Goal: Subscribe to service/newsletter

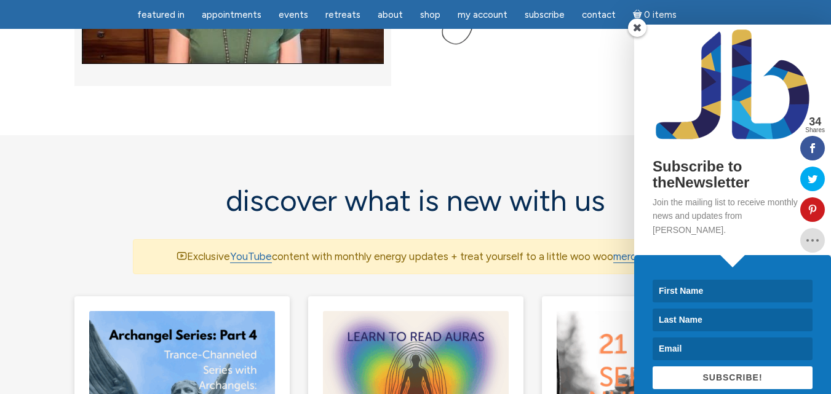
scroll to position [17, 0]
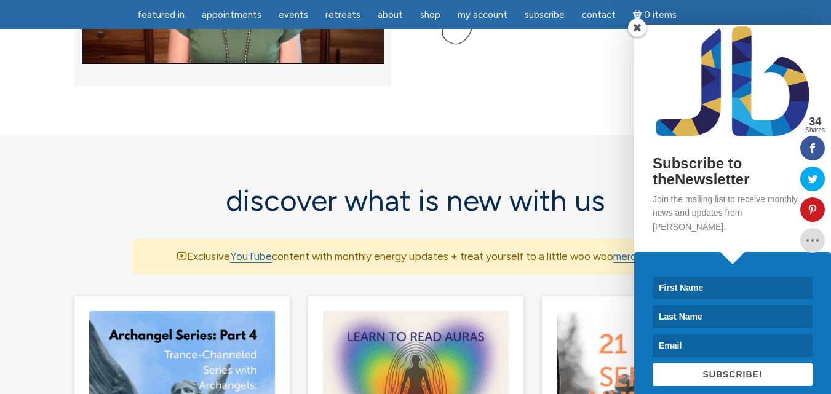
click at [640, 26] on span at bounding box center [637, 27] width 18 height 18
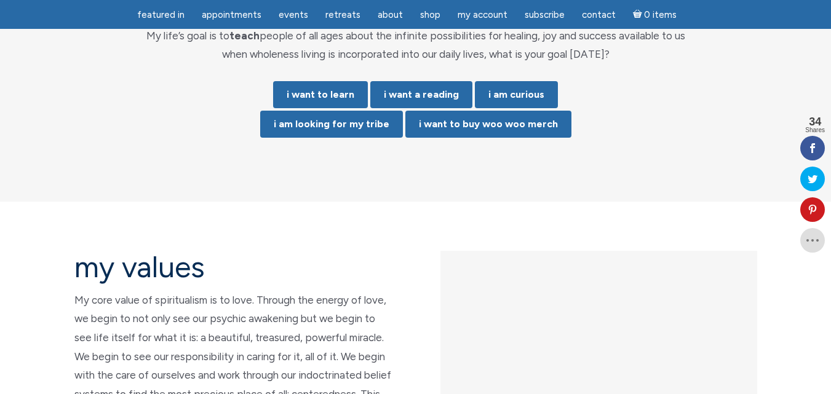
scroll to position [2660, 0]
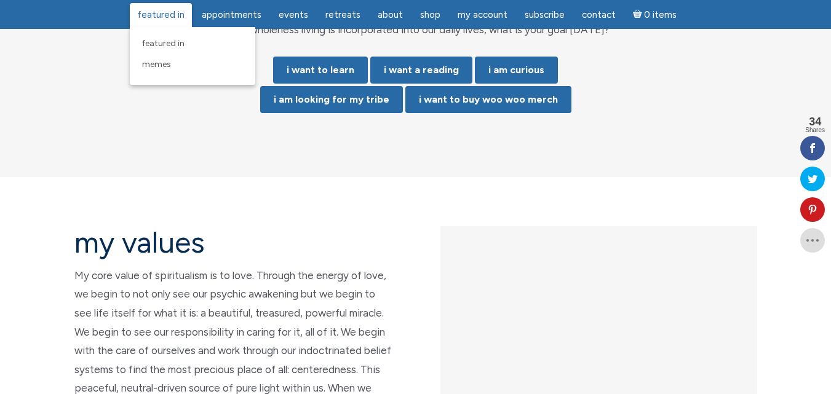
click at [178, 11] on span "featured in" at bounding box center [160, 14] width 47 height 11
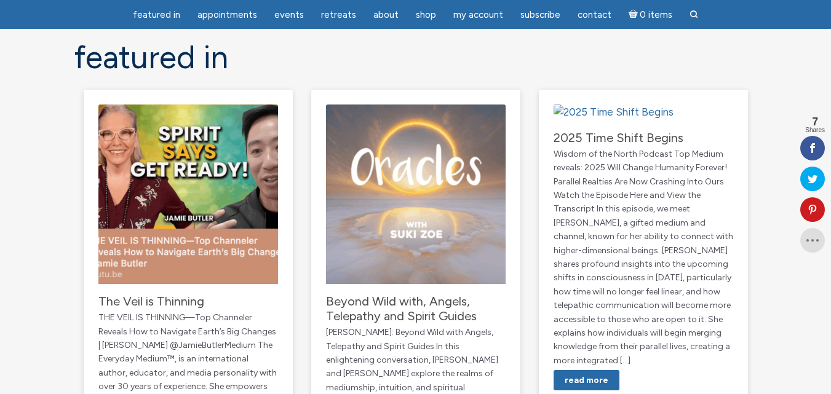
scroll to position [295, 0]
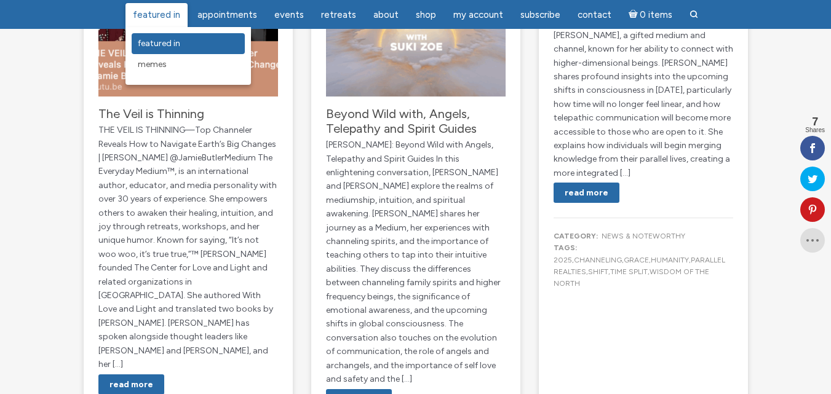
click at [162, 42] on span "featured in" at bounding box center [159, 43] width 42 height 10
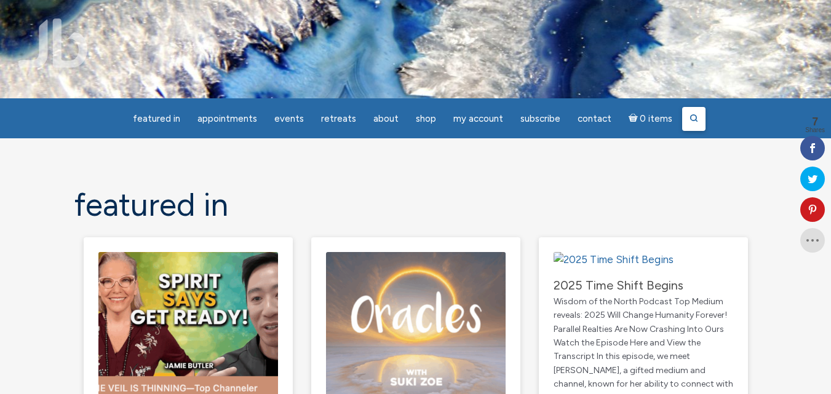
click at [691, 116] on circle at bounding box center [694, 118] width 6 height 6
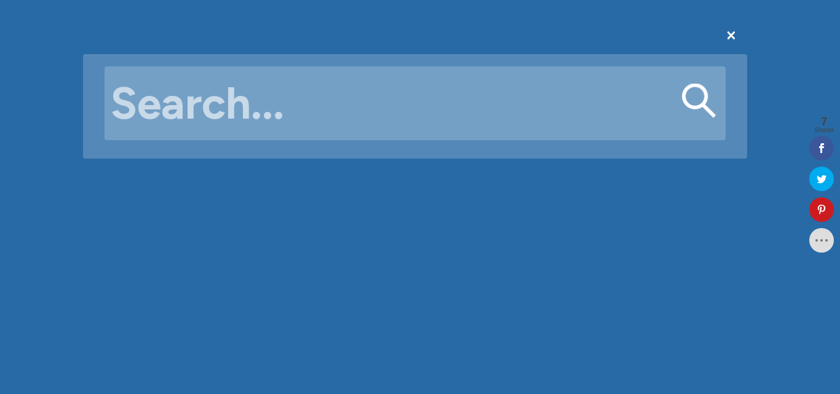
click at [535, 101] on input "Search for:" at bounding box center [415, 103] width 621 height 74
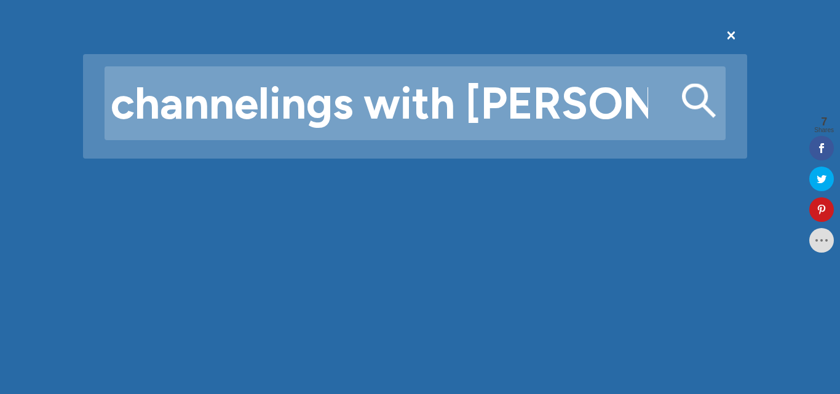
type input "channelings with Erik"
click at [682, 84] on button "Search" at bounding box center [699, 101] width 34 height 34
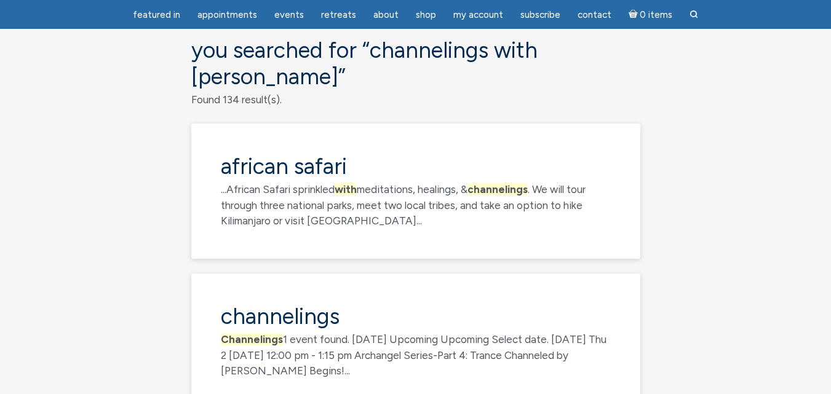
scroll to position [172, 0]
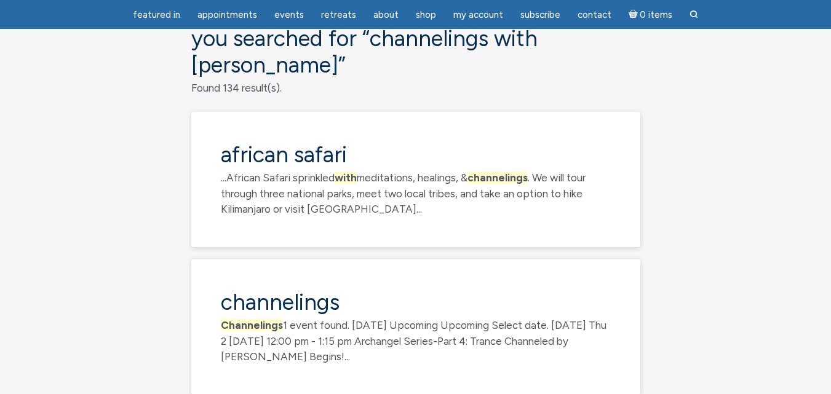
click at [260, 319] on span "Channelings" at bounding box center [252, 325] width 62 height 12
click at [317, 289] on link "Channelings" at bounding box center [280, 302] width 119 height 27
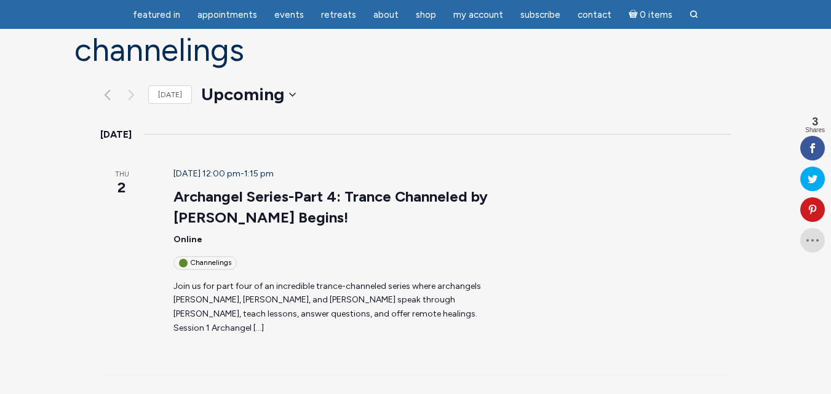
scroll to position [74, 0]
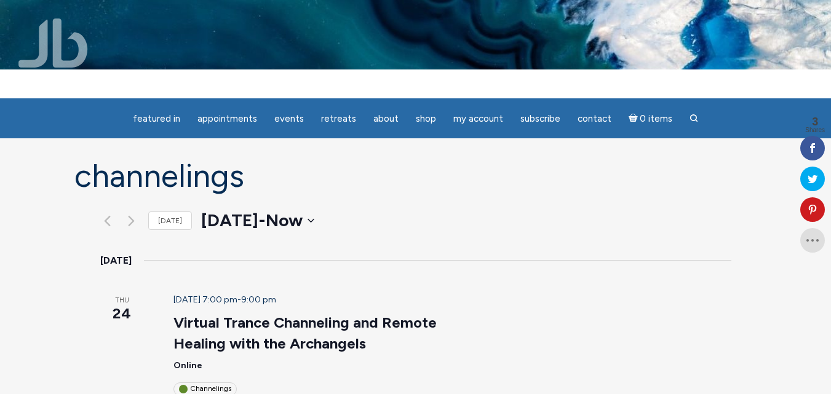
scroll to position [0, 0]
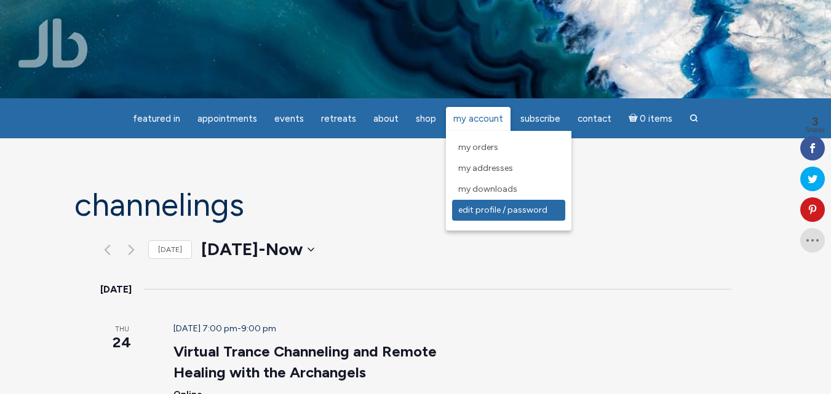
click at [484, 207] on span "Edit Profile / Password" at bounding box center [502, 210] width 89 height 10
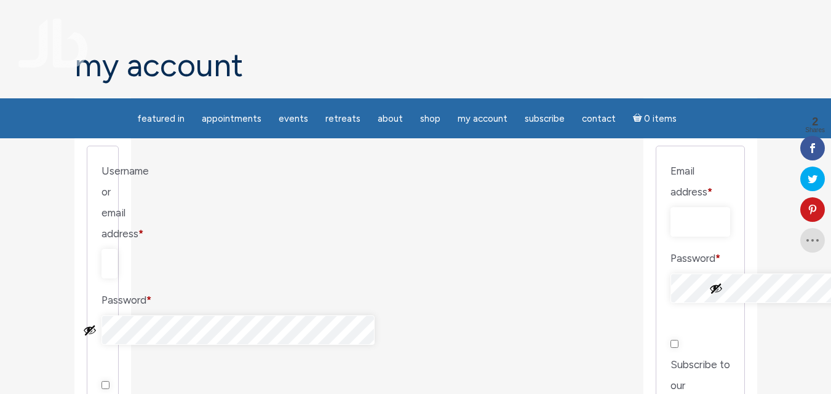
scroll to position [148, 0]
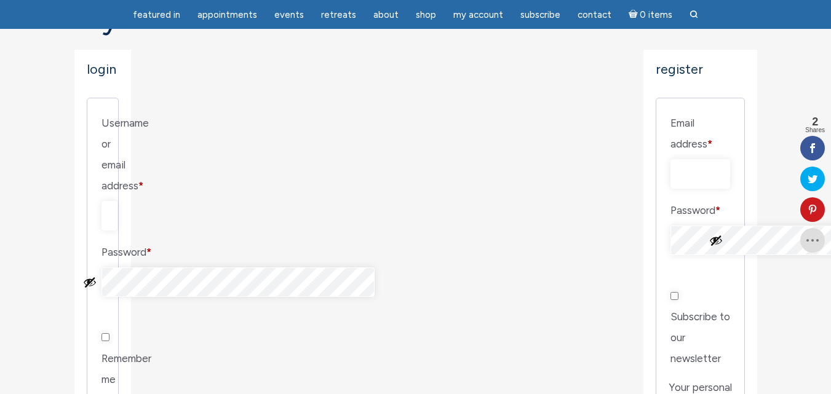
click at [117, 201] on input "Username or email address * Required" at bounding box center [109, 216] width 16 height 30
type input "[EMAIL_ADDRESS][DOMAIN_NAME]"
click at [97, 276] on button "Show password" at bounding box center [90, 283] width 14 height 14
click at [109, 333] on input "Remember me" at bounding box center [105, 337] width 8 height 8
checkbox input "true"
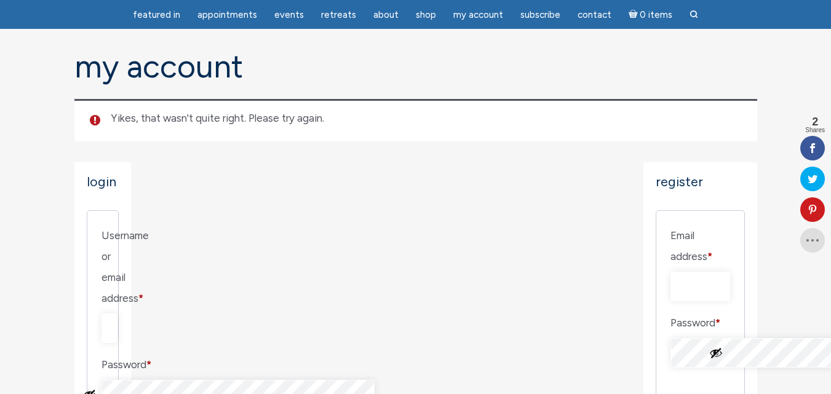
scroll to position [123, 0]
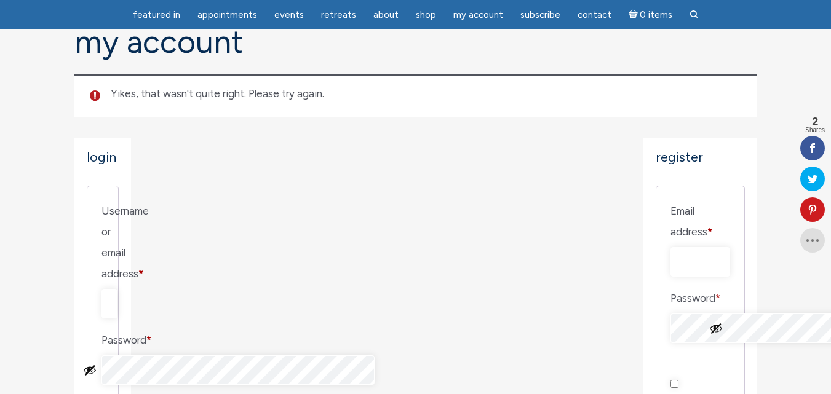
click at [97, 364] on button "Show password" at bounding box center [90, 371] width 14 height 14
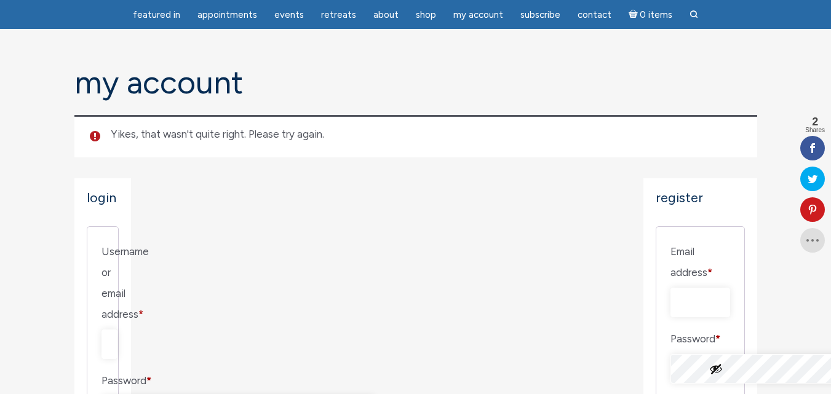
scroll to position [108, 0]
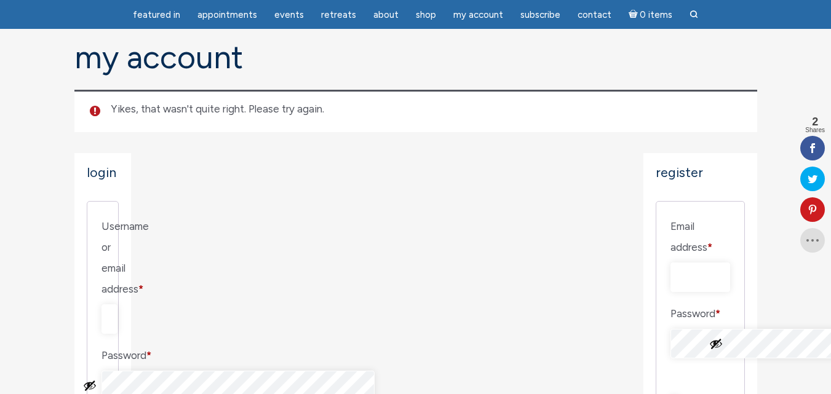
click at [97, 379] on button "Show password" at bounding box center [90, 386] width 14 height 14
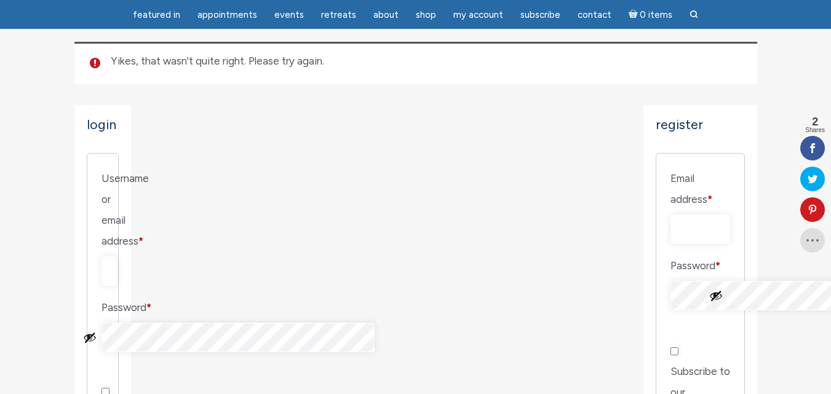
scroll to position [189, 0]
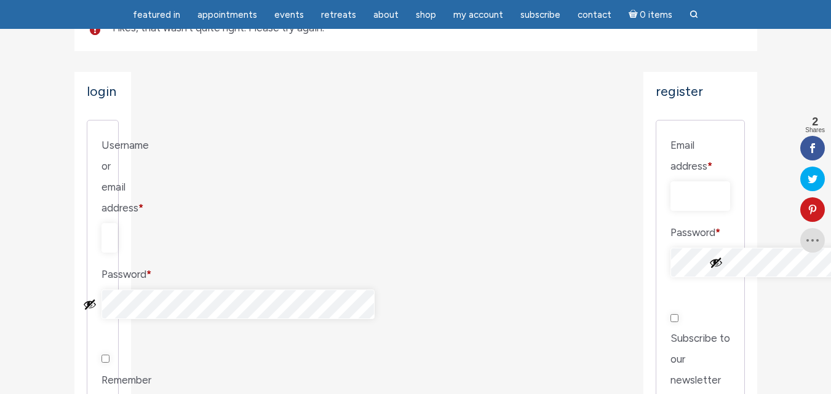
click at [671, 181] on input "Email address * Required" at bounding box center [701, 196] width 60 height 30
type input "[EMAIL_ADDRESS][DOMAIN_NAME]"
click at [823, 308] on section "My Account [PERSON_NAME], that wasn't quite right. Please try again. Login User…" at bounding box center [415, 382] width 831 height 944
click at [716, 256] on button "Show password" at bounding box center [716, 263] width 14 height 14
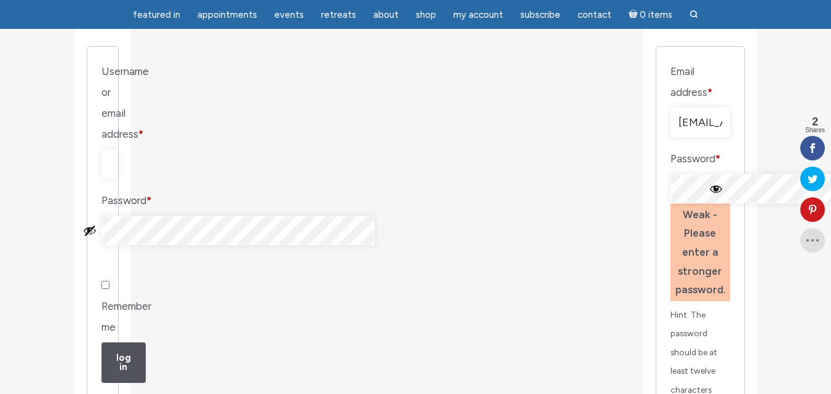
scroll to position [378, 0]
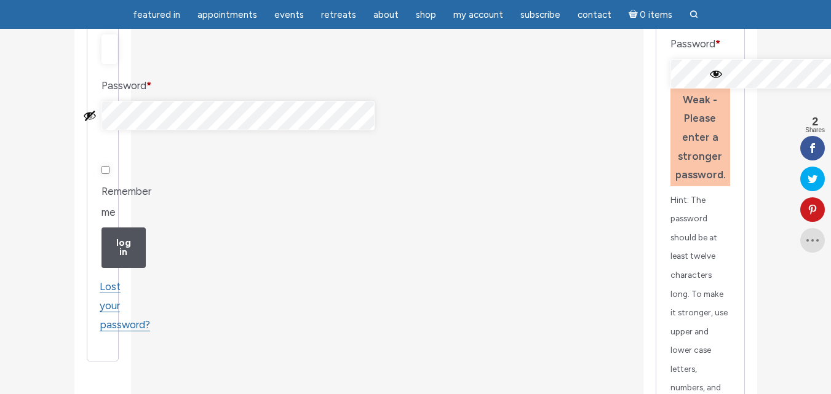
checkbox input "true"
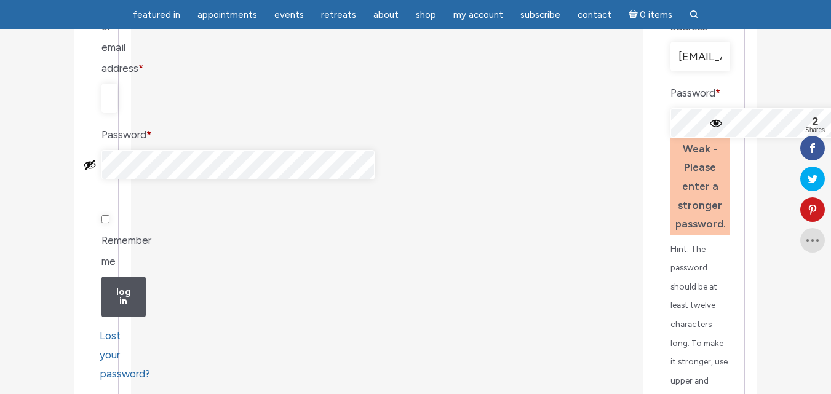
scroll to position [271, 0]
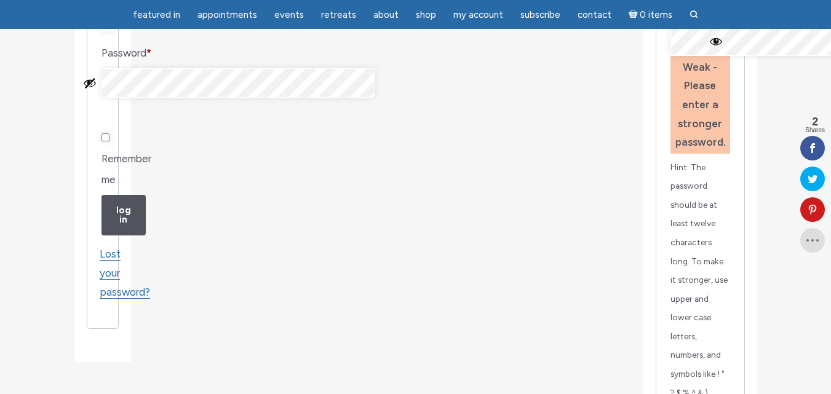
scroll to position [419, 0]
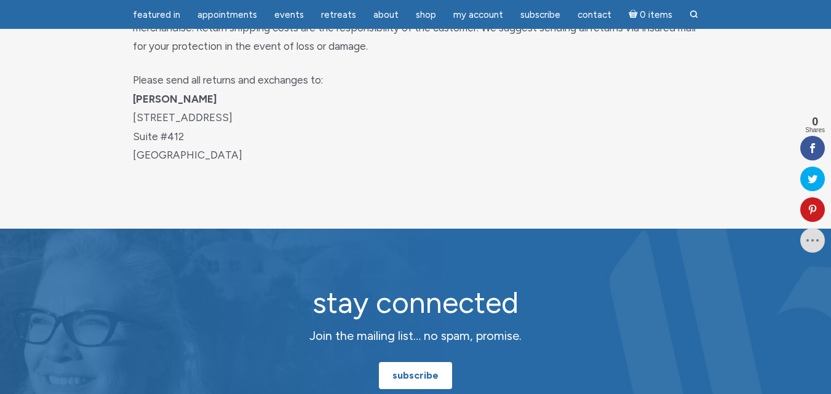
scroll to position [918, 0]
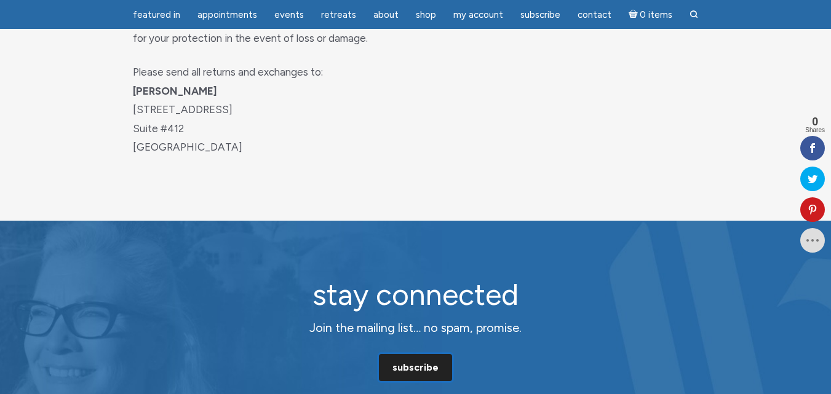
click at [429, 366] on link "subscribe" at bounding box center [415, 367] width 73 height 27
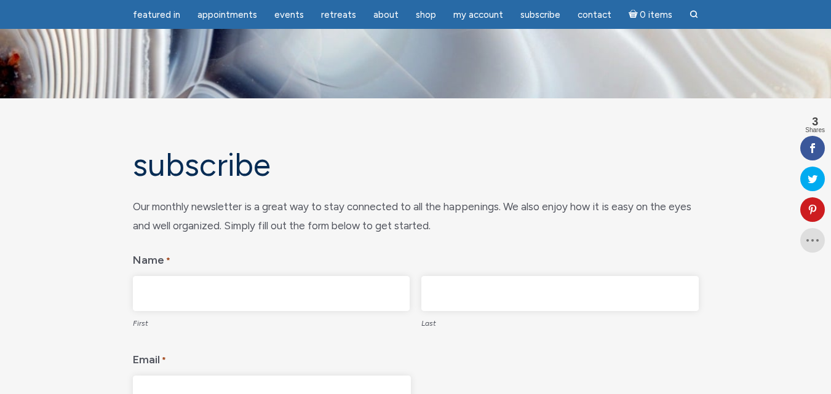
scroll to position [99, 0]
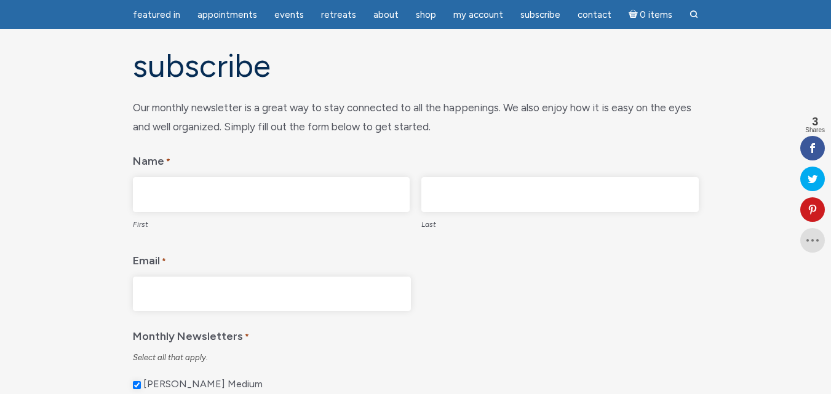
click at [273, 188] on input "First" at bounding box center [271, 194] width 277 height 35
type input "[PERSON_NAME]"
click at [541, 197] on input "Last" at bounding box center [559, 194] width 277 height 35
type input "Lacombe Gaudet"
click at [374, 292] on input "Email *" at bounding box center [272, 294] width 278 height 35
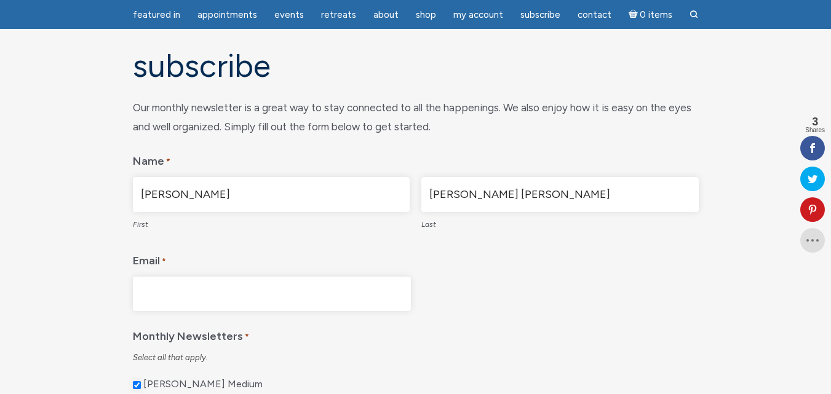
type input "lacombelj@hotmail.com"
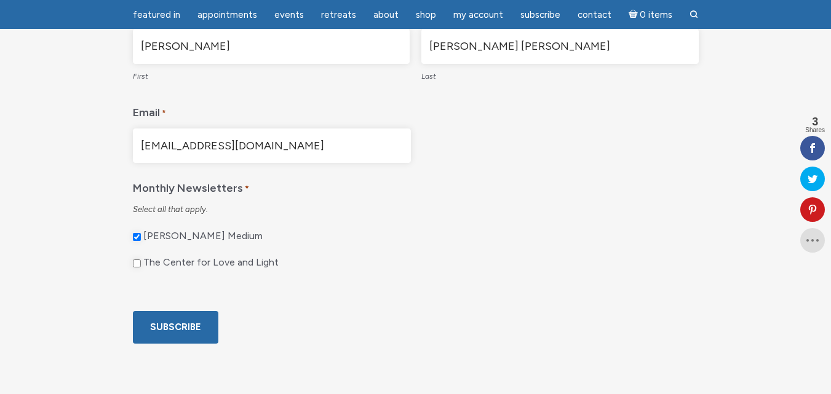
scroll to position [271, 0]
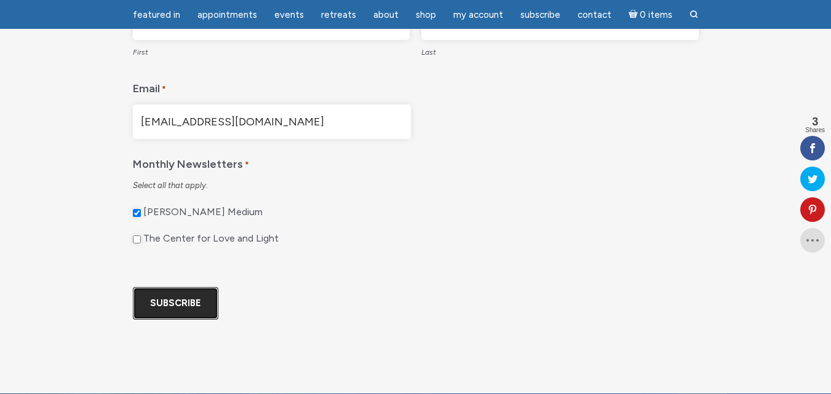
click at [173, 320] on input "Subscribe" at bounding box center [176, 303] width 86 height 33
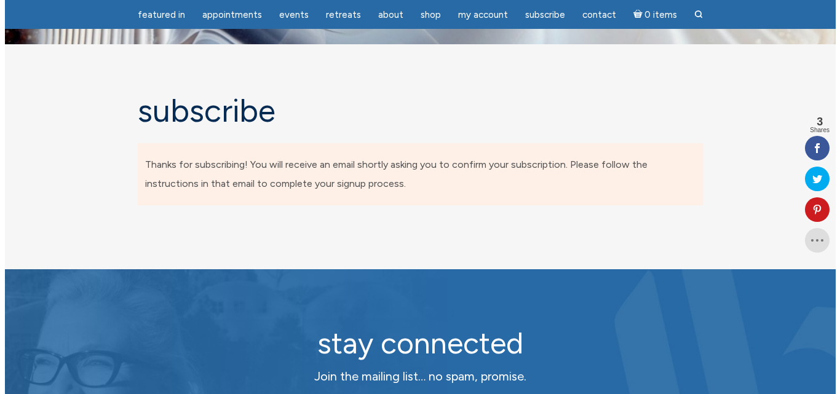
scroll to position [0, 0]
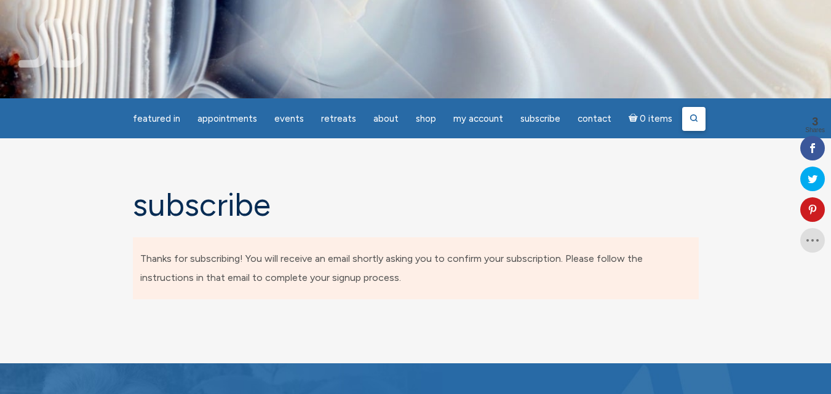
click at [690, 119] on icon at bounding box center [694, 118] width 9 height 9
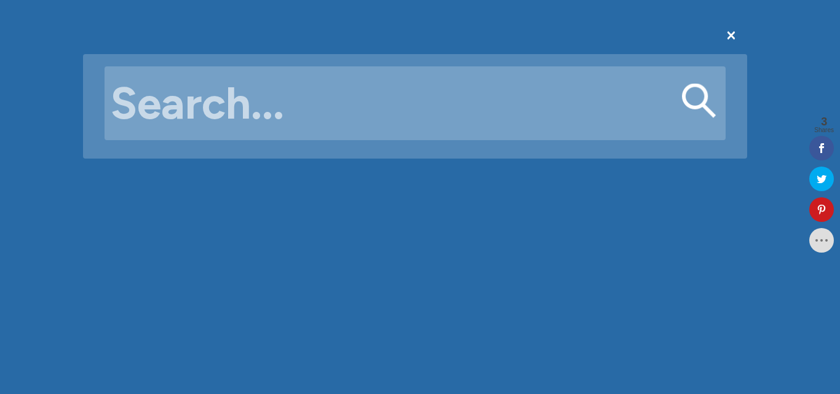
click at [531, 109] on input "Search for:" at bounding box center [415, 103] width 621 height 74
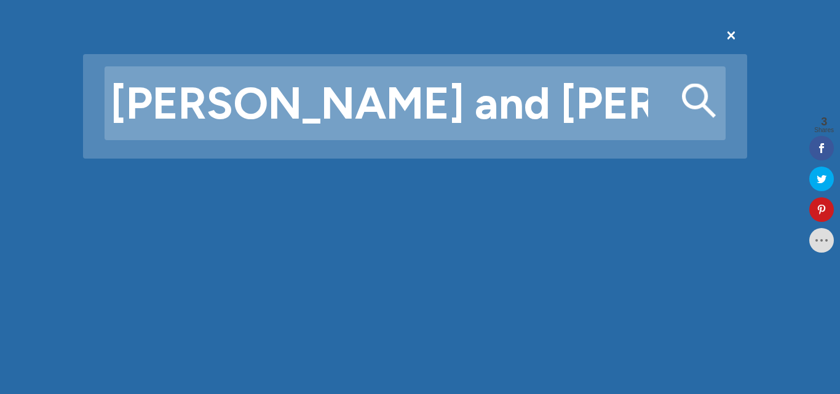
scroll to position [0, 13]
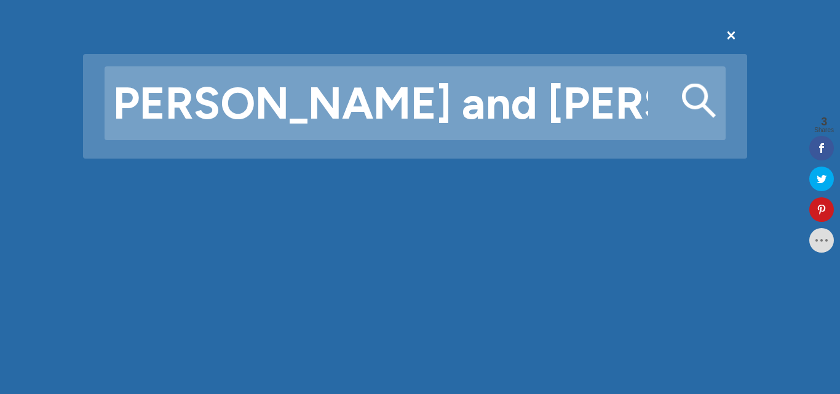
type input "Jamie and Erik channelings"
click at [682, 84] on button "Search" at bounding box center [699, 101] width 34 height 34
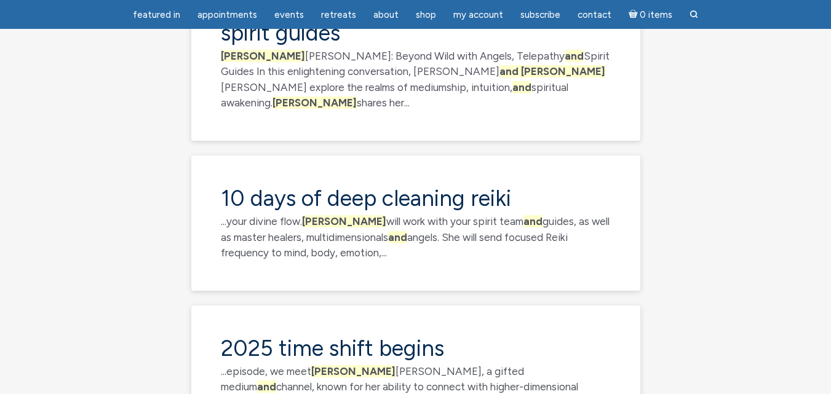
scroll to position [886, 0]
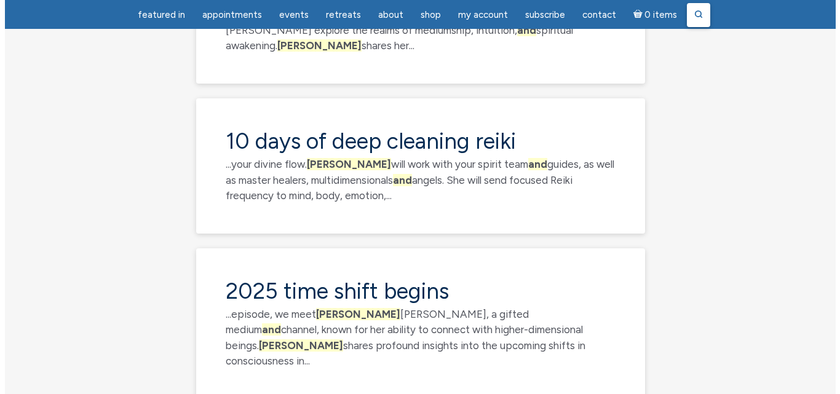
scroll to position [960, 0]
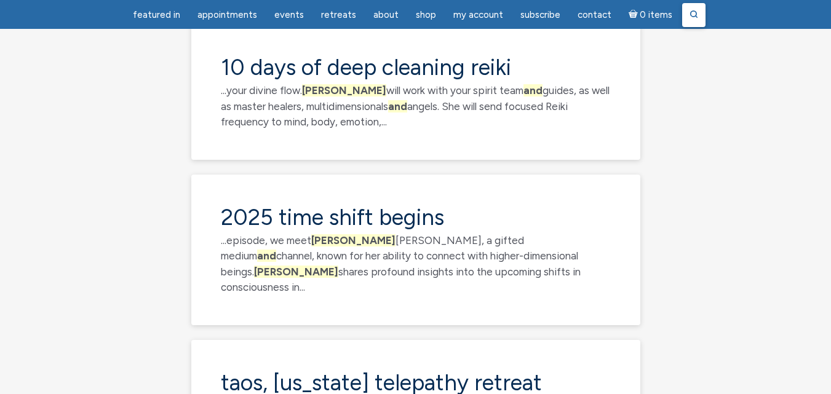
click at [691, 12] on circle at bounding box center [694, 14] width 6 height 6
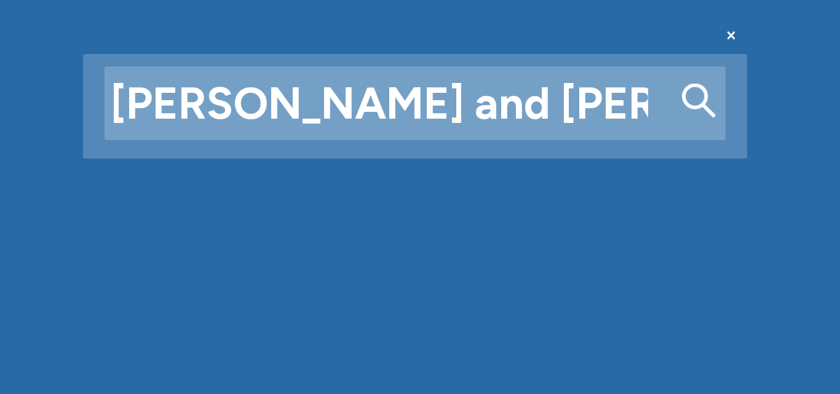
click at [413, 106] on input "[PERSON_NAME] and [PERSON_NAME]" at bounding box center [415, 103] width 621 height 74
type input "[PERSON_NAME] and [PERSON_NAME]"
click at [693, 95] on button "Search" at bounding box center [699, 101] width 34 height 34
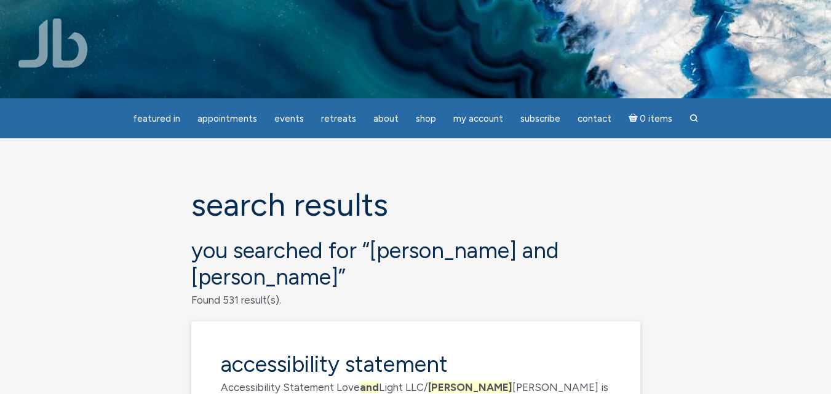
click at [448, 381] on span "[PERSON_NAME]" at bounding box center [470, 387] width 84 height 12
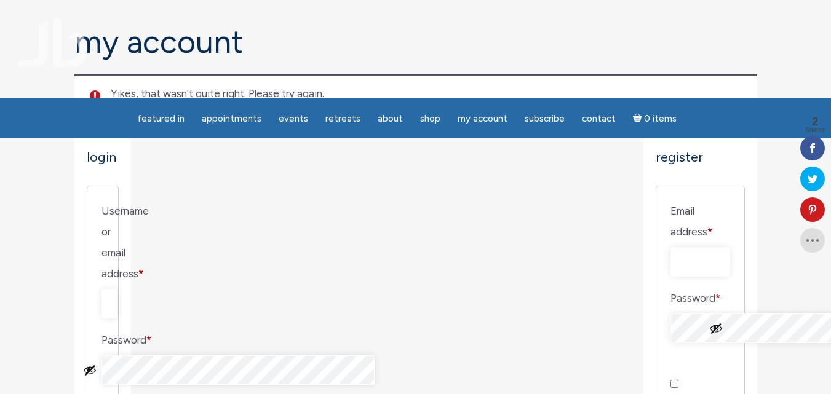
scroll to position [163, 0]
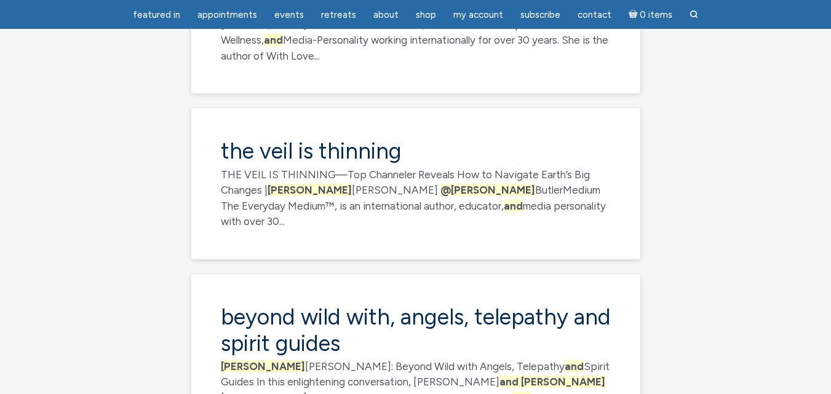
scroll to position [1470, 0]
